Goal: Task Accomplishment & Management: Manage account settings

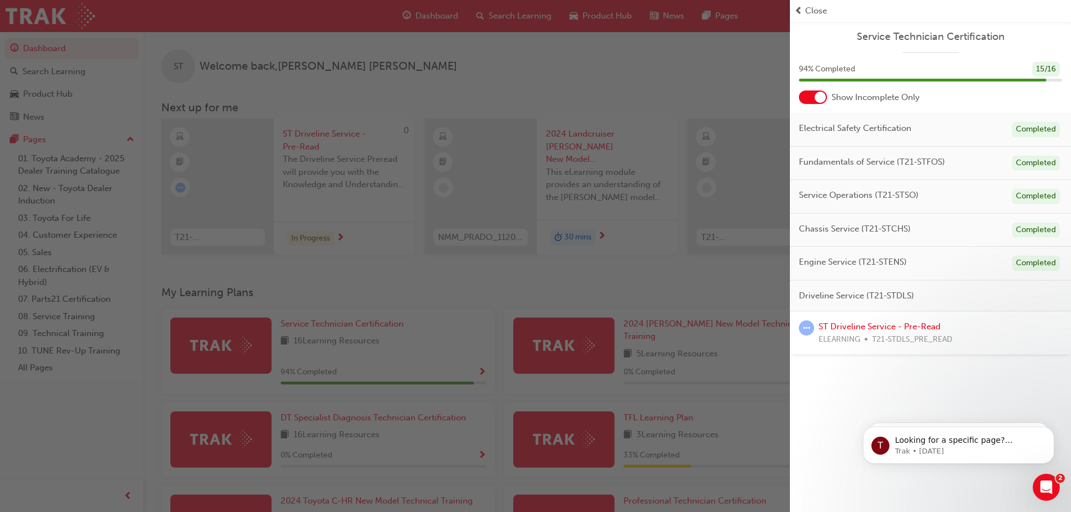
click at [458, 93] on div "button" at bounding box center [395, 256] width 790 height 512
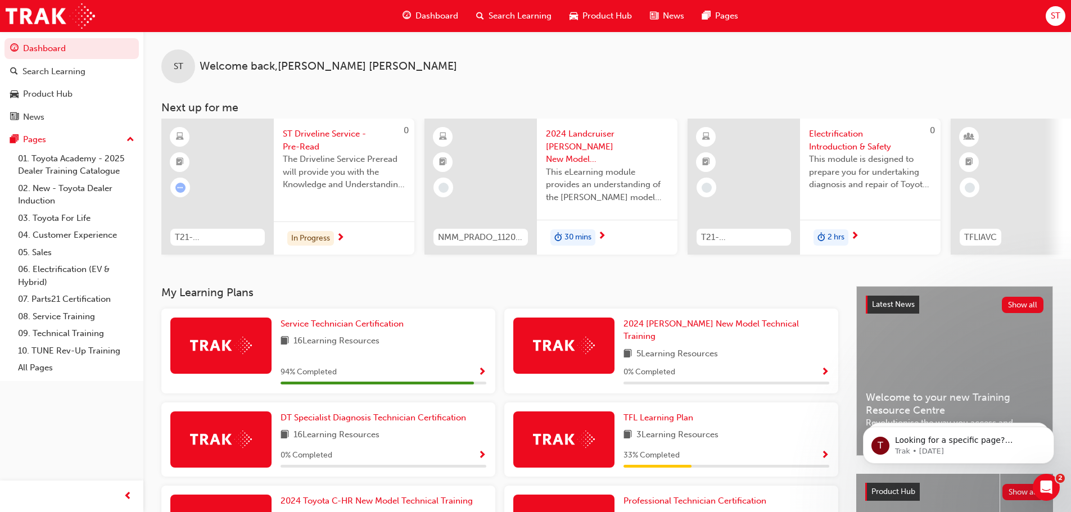
click at [1054, 18] on span "ST" at bounding box center [1056, 16] width 10 height 13
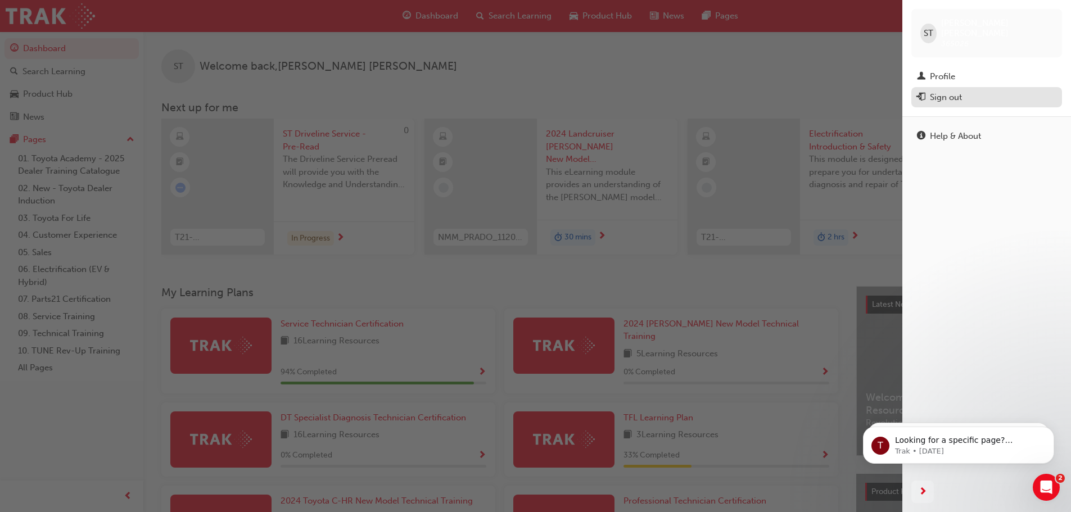
click at [970, 91] on div "Sign out" at bounding box center [986, 98] width 139 height 14
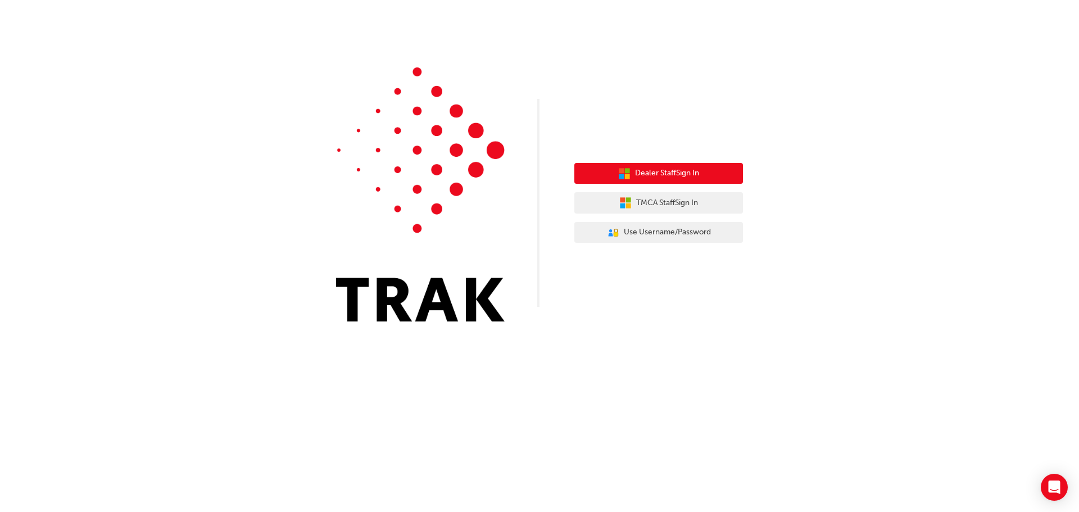
click at [697, 171] on span "Dealer Staff Sign In" at bounding box center [667, 173] width 64 height 13
